Goal: Contribute content: Contribute content

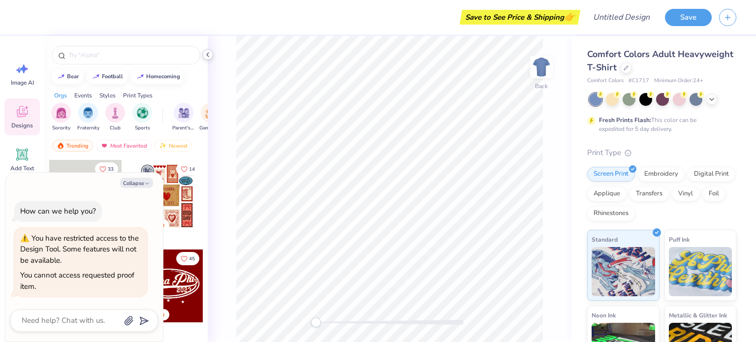
click at [206, 57] on icon at bounding box center [208, 55] width 8 height 8
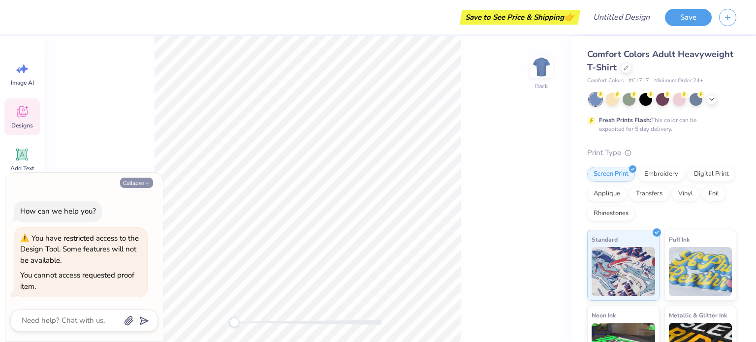
click at [130, 185] on button "Collapse" at bounding box center [136, 183] width 33 height 10
type textarea "x"
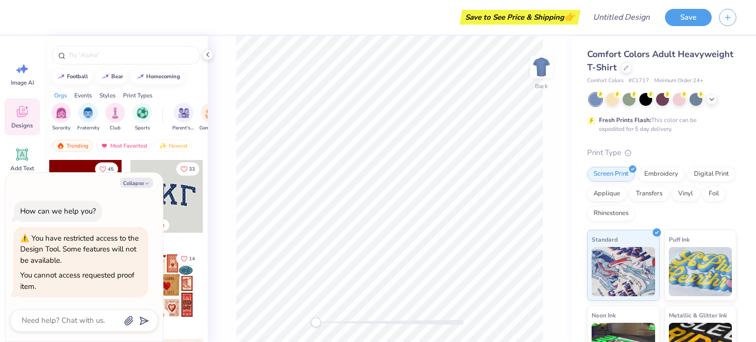
type textarea "x"
click at [145, 177] on div "Collapse How can we help you? You have restricted access to the Design Tool. So…" at bounding box center [84, 257] width 158 height 169
click at [727, 18] on icon "button" at bounding box center [728, 16] width 8 height 8
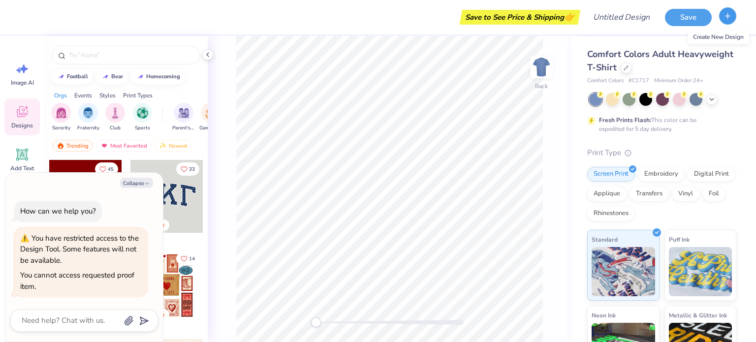
type textarea "x"
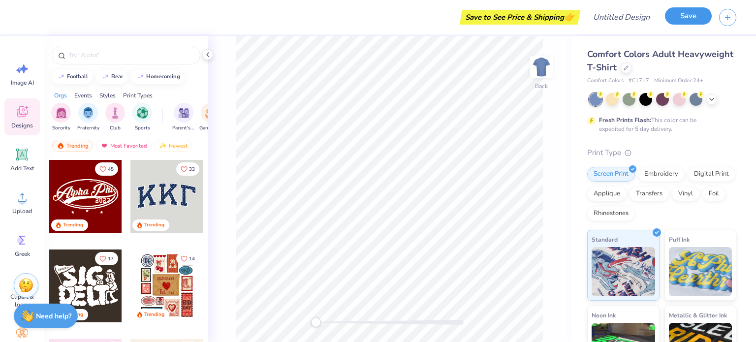
click at [695, 15] on button "Save" at bounding box center [688, 15] width 47 height 17
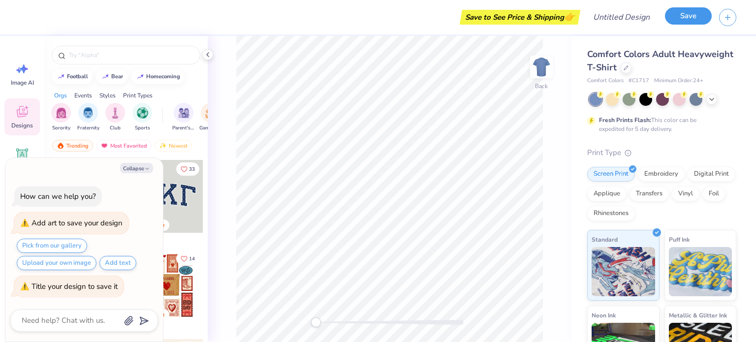
click at [695, 15] on button "Save" at bounding box center [688, 15] width 47 height 17
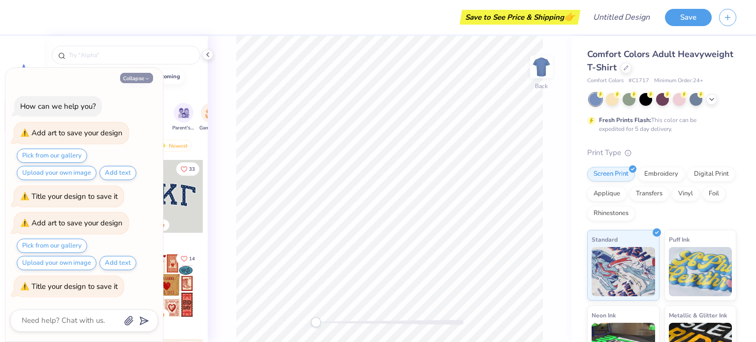
click at [125, 77] on button "Collapse" at bounding box center [136, 78] width 33 height 10
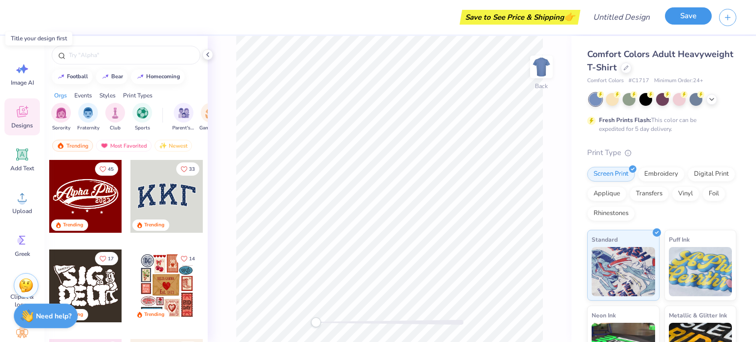
click at [684, 23] on button "Save" at bounding box center [688, 15] width 47 height 17
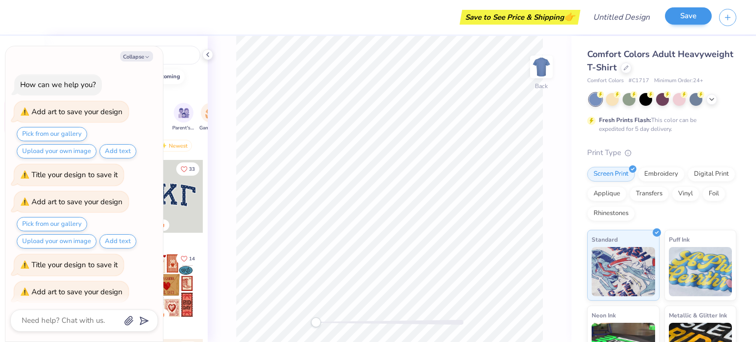
scroll to position [67, 0]
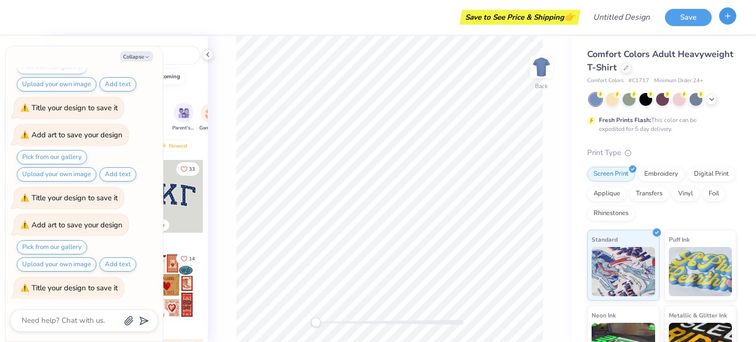
click at [729, 17] on icon "button" at bounding box center [728, 16] width 8 height 8
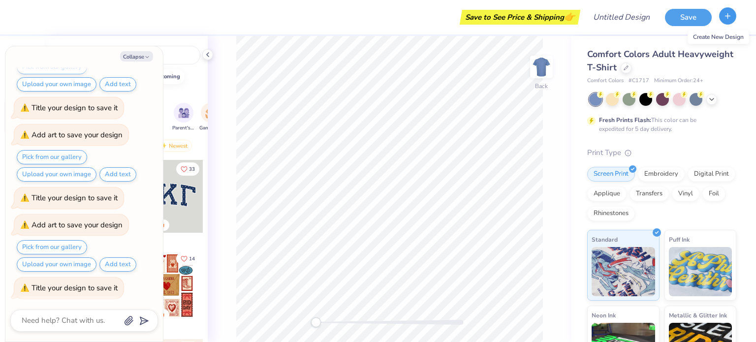
click at [729, 17] on icon "button" at bounding box center [728, 16] width 8 height 8
type textarea "x"
click at [648, 3] on div "Design Title" at bounding box center [621, 17] width 72 height 34
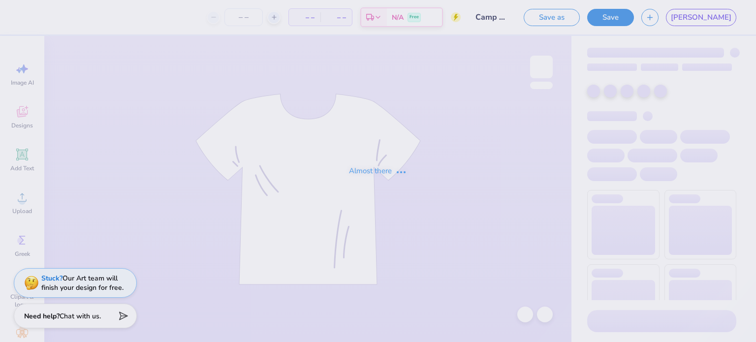
type input "50"
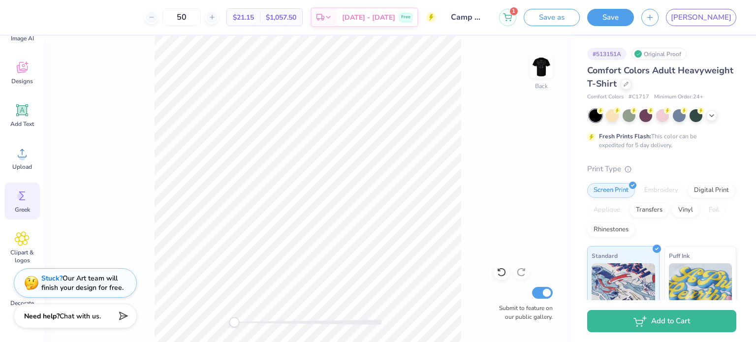
scroll to position [45, 0]
click at [26, 153] on icon at bounding box center [22, 152] width 15 height 15
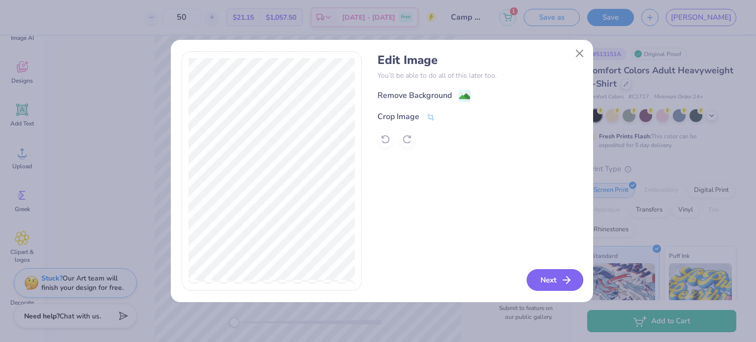
click at [547, 279] on button "Next" at bounding box center [555, 280] width 57 height 22
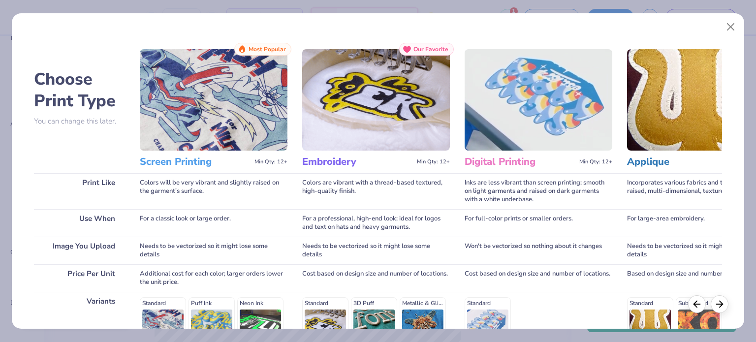
scroll to position [148, 0]
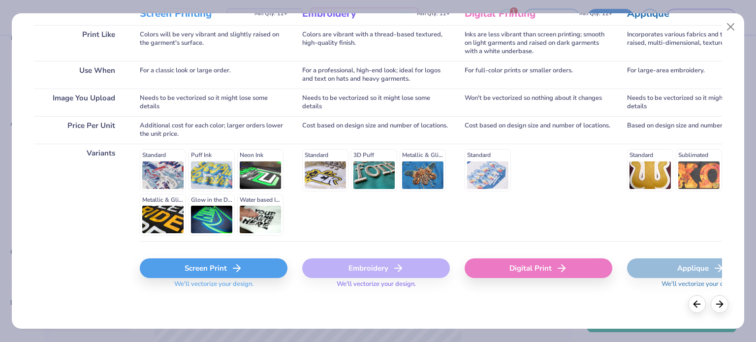
click at [235, 270] on icon at bounding box center [237, 268] width 12 height 12
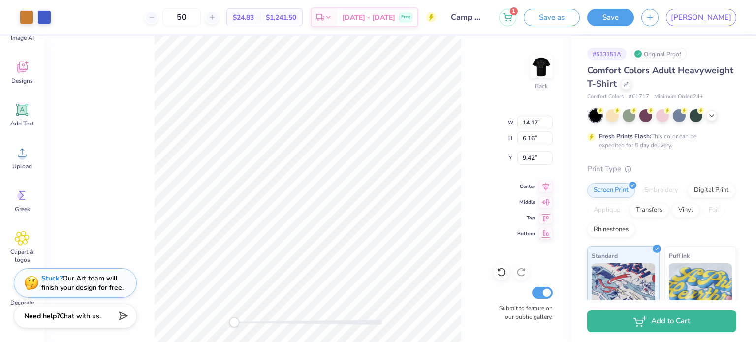
type input "4.85"
type input "2.11"
click at [538, 68] on img at bounding box center [541, 66] width 39 height 39
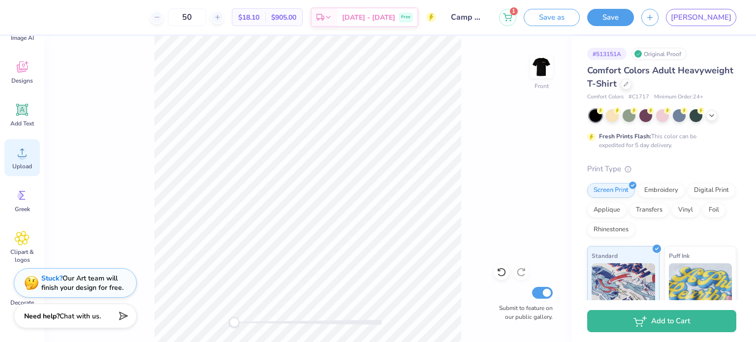
click at [30, 149] on div "Upload" at bounding box center [21, 157] width 35 height 37
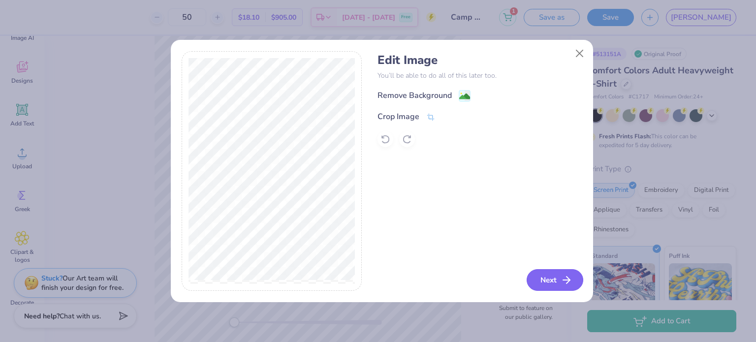
click at [539, 282] on button "Next" at bounding box center [555, 280] width 57 height 22
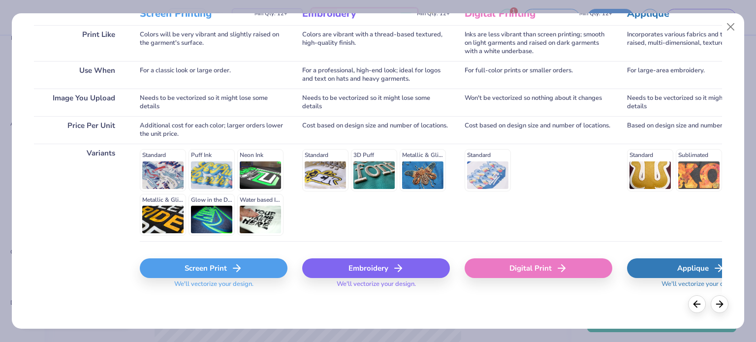
click at [214, 272] on div "Screen Print" at bounding box center [214, 269] width 148 height 20
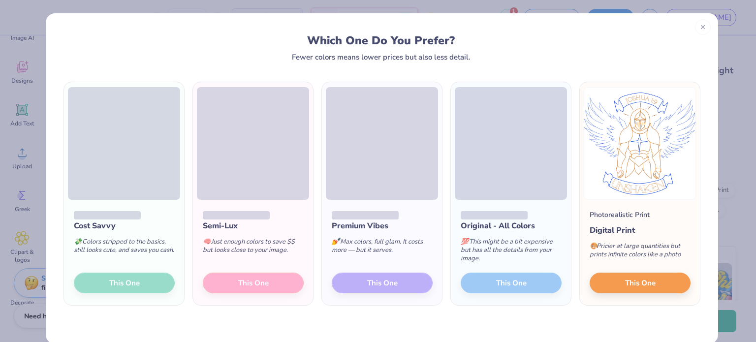
scroll to position [15, 0]
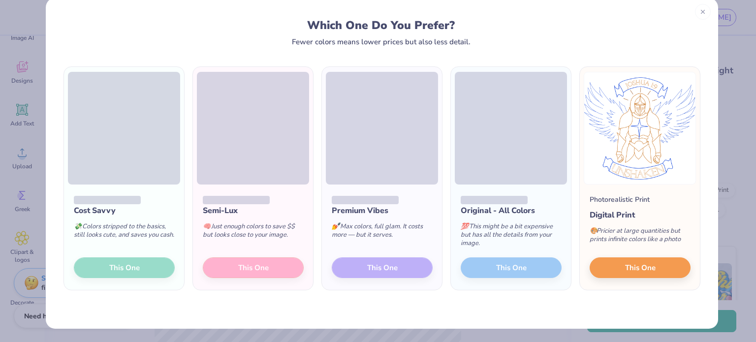
click at [235, 272] on div "Semi-Lux 🧠 Just enough colors to save $$ but looks close to your image. This One" at bounding box center [253, 237] width 120 height 105
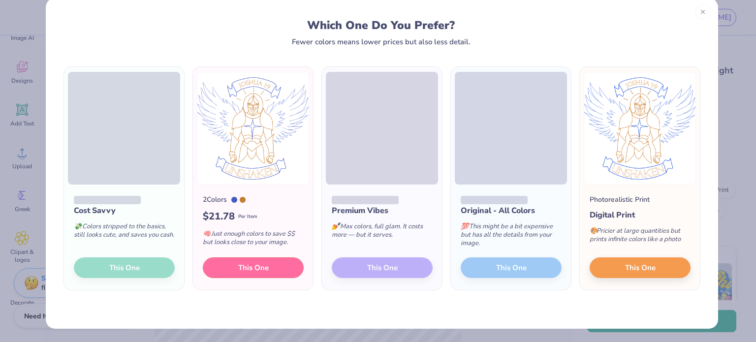
click at [235, 272] on button "This One" at bounding box center [253, 268] width 101 height 21
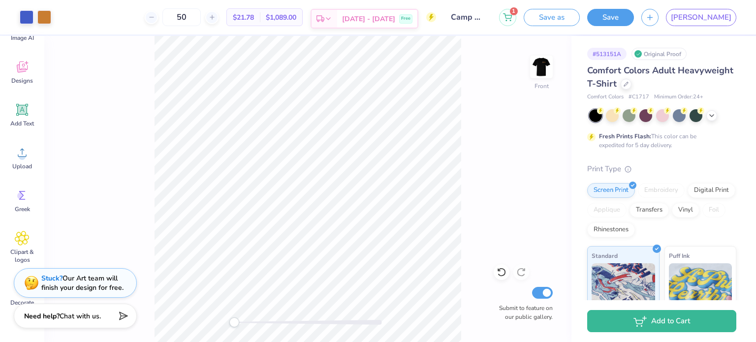
click at [337, 15] on div "Est. Delivery" at bounding box center [325, 19] width 26 height 18
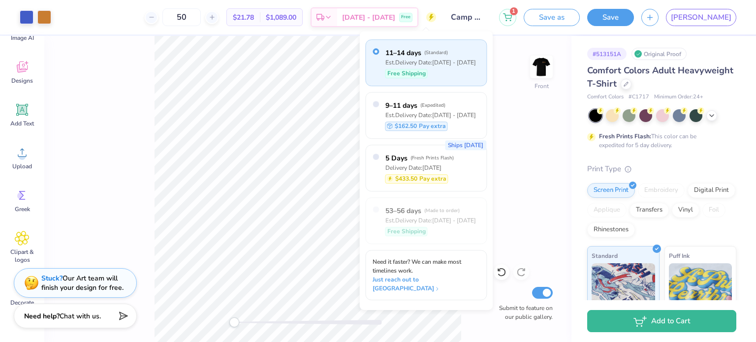
click at [517, 163] on div "Front Submit to feature on our public gallery." at bounding box center [307, 189] width 527 height 306
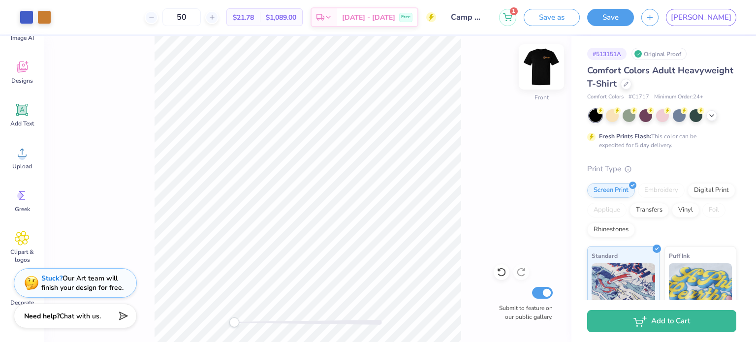
click at [543, 66] on img at bounding box center [541, 66] width 39 height 39
click at [634, 21] on button "Save" at bounding box center [610, 15] width 47 height 17
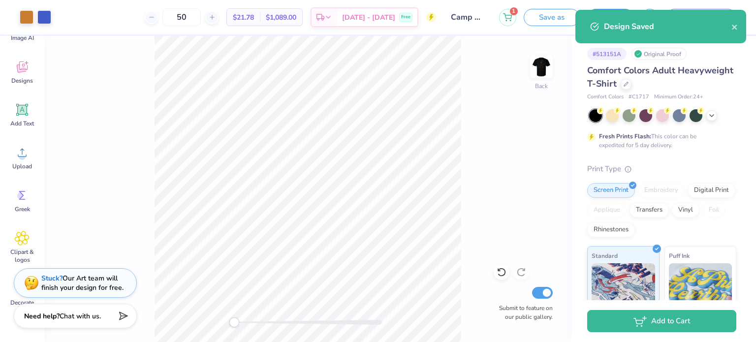
click at [465, 131] on div "Back Submit to feature on our public gallery." at bounding box center [307, 189] width 527 height 306
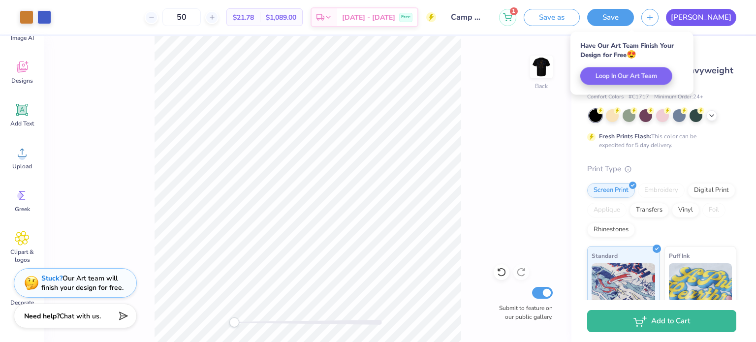
click at [723, 22] on link "JA" at bounding box center [701, 17] width 70 height 17
